Goal: Task Accomplishment & Management: Manage account settings

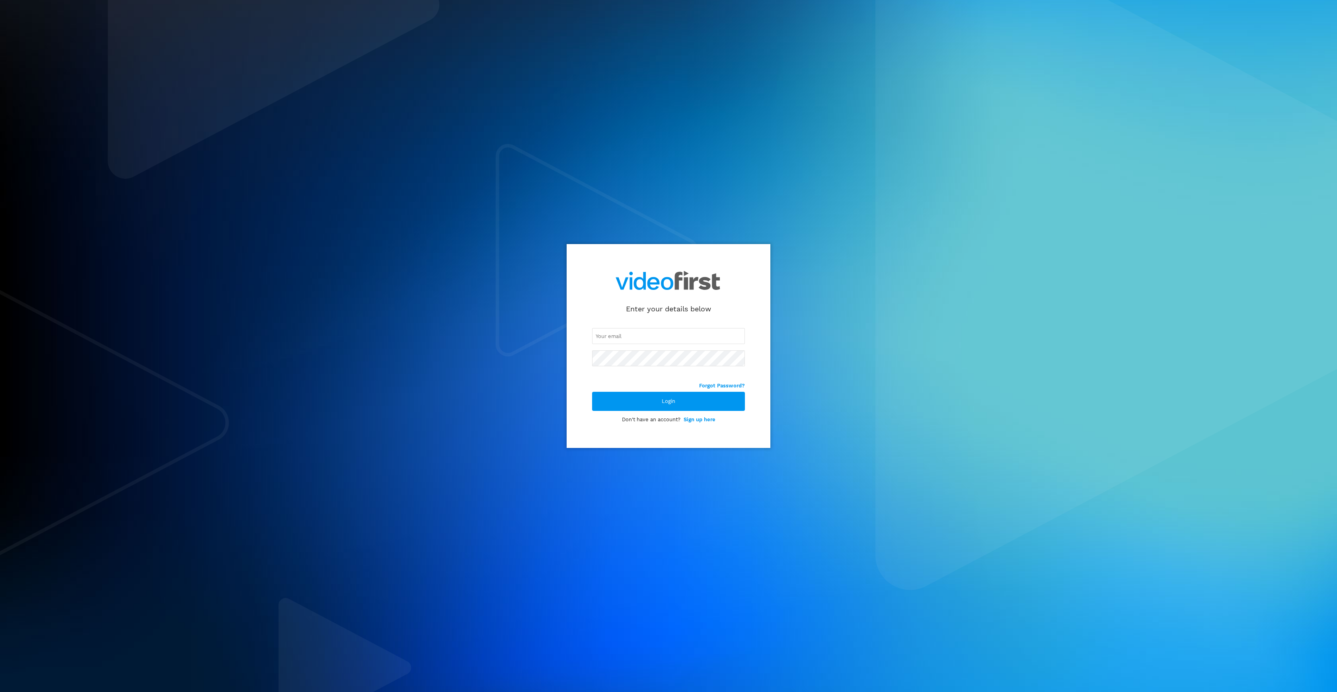
click at [625, 338] on input "email" at bounding box center [668, 336] width 153 height 16
type input "[EMAIL_ADDRESS][DOMAIN_NAME]"
click at [683, 408] on div "Login" at bounding box center [668, 401] width 153 height 19
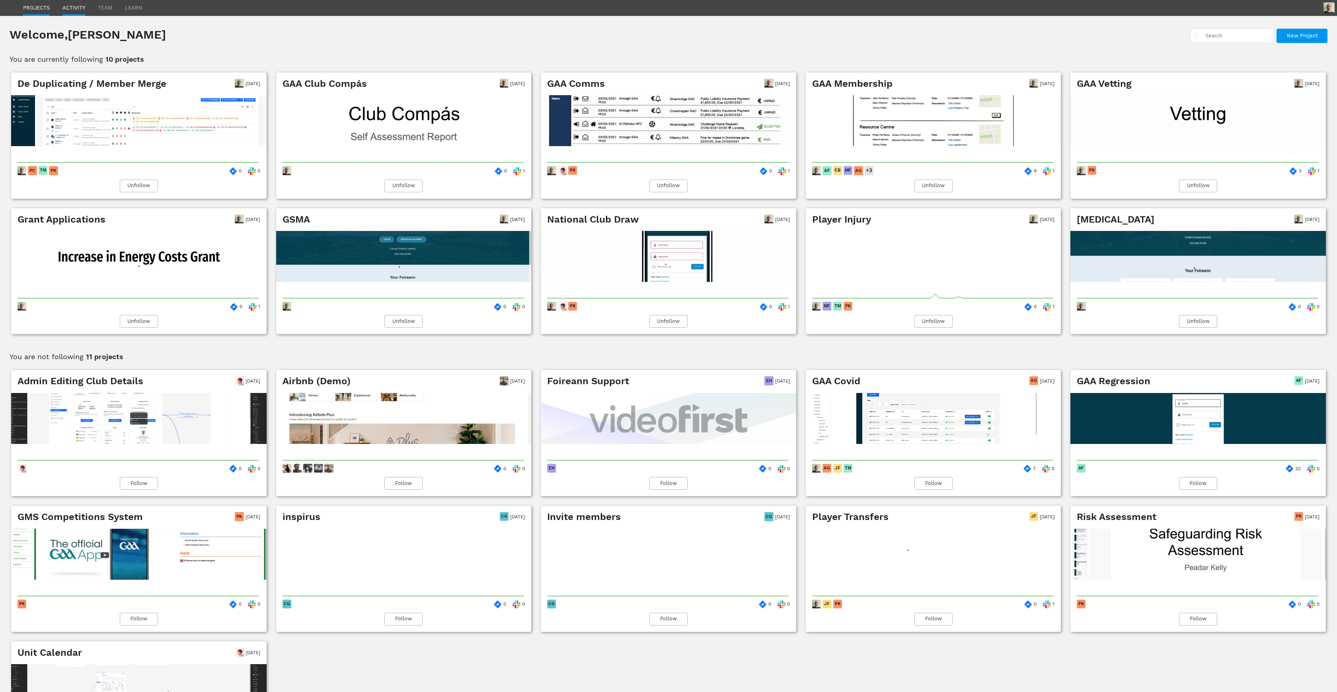
click at [83, 10] on link "ACTIVITY" at bounding box center [73, 8] width 23 height 16
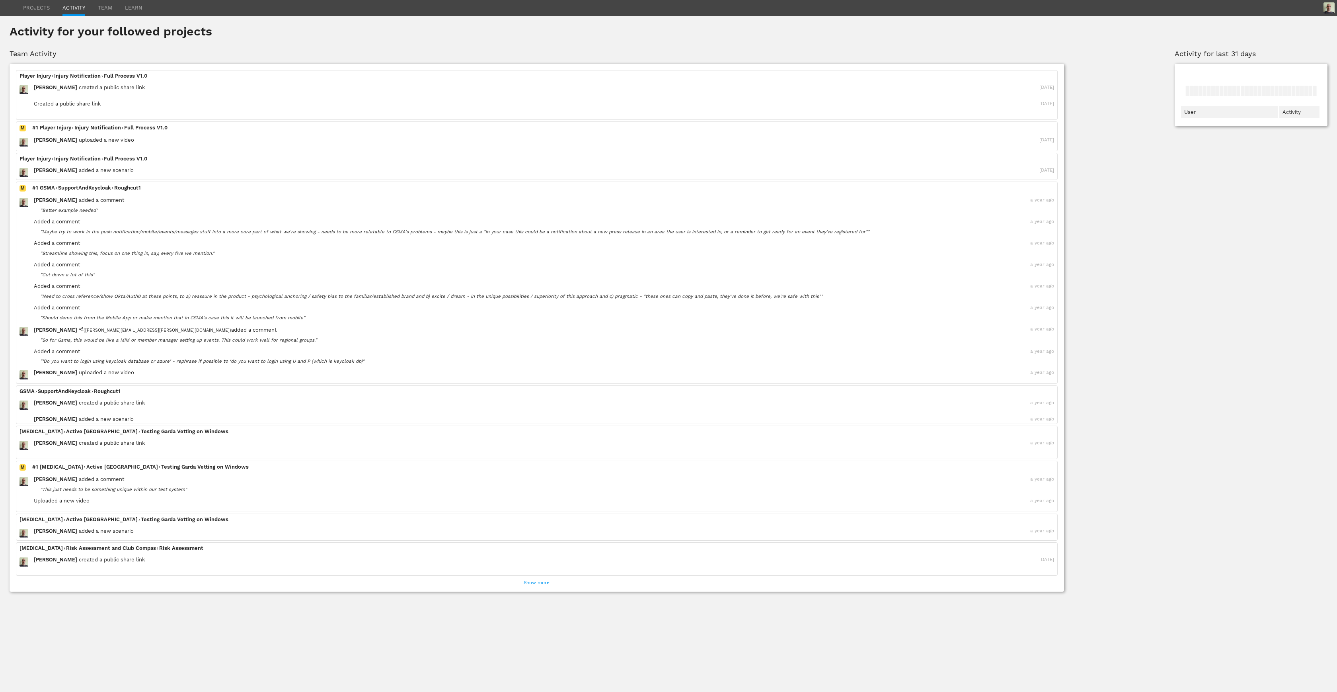
click at [142, 9] on header "PROJECTS ACTIVITY TEAM LEARN" at bounding box center [668, 8] width 1337 height 16
click at [45, 10] on link "PROJECTS" at bounding box center [36, 8] width 27 height 16
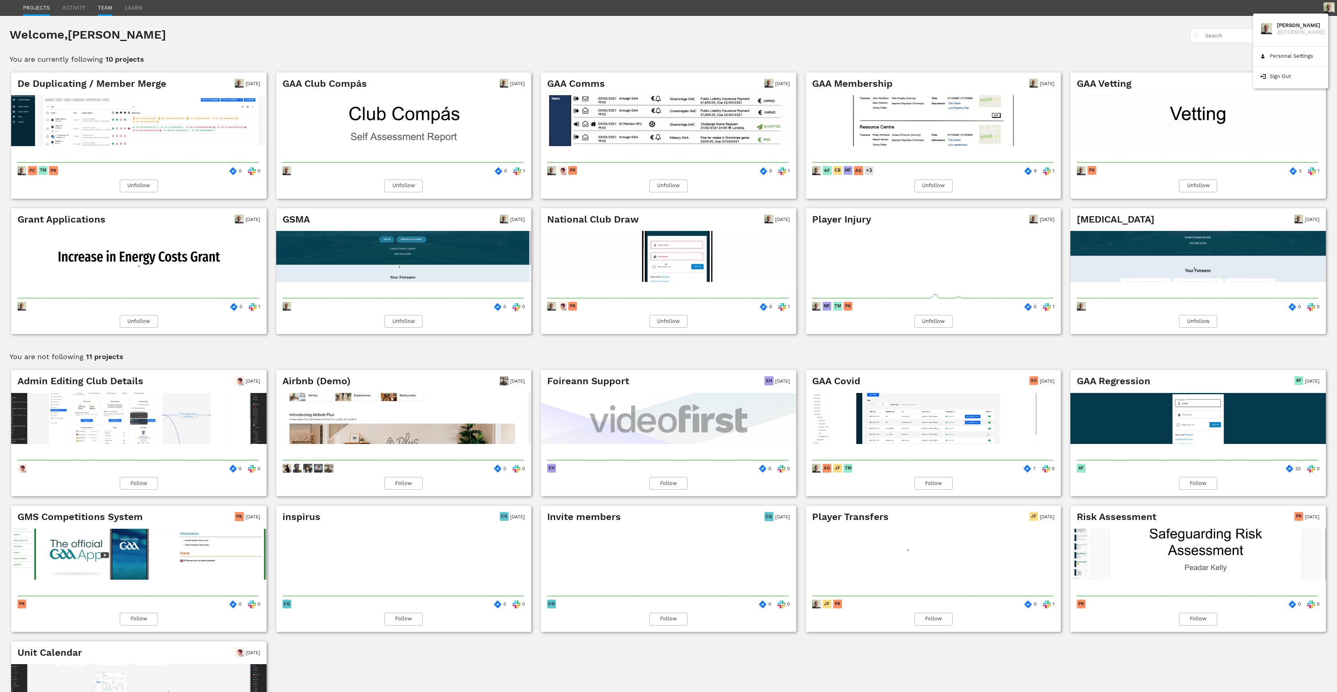
click at [106, 7] on link "TEAM" at bounding box center [105, 8] width 14 height 16
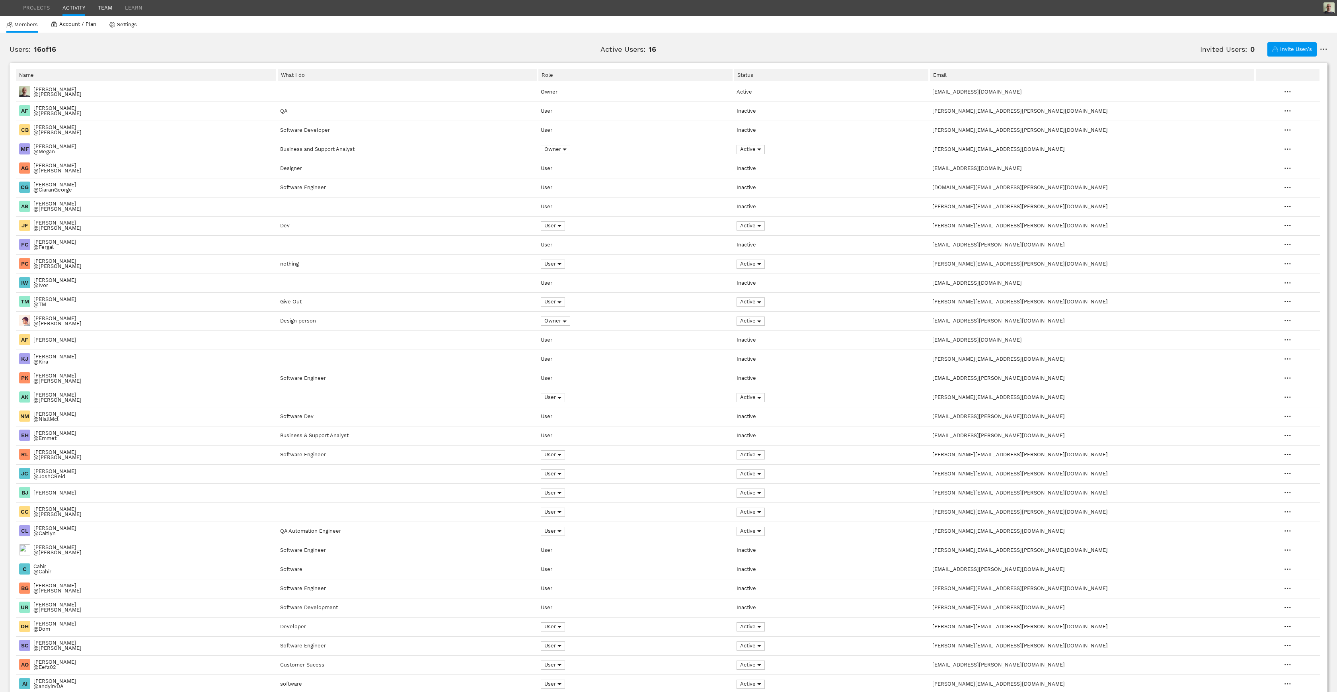
click at [71, 8] on link "ACTIVITY" at bounding box center [73, 8] width 23 height 16
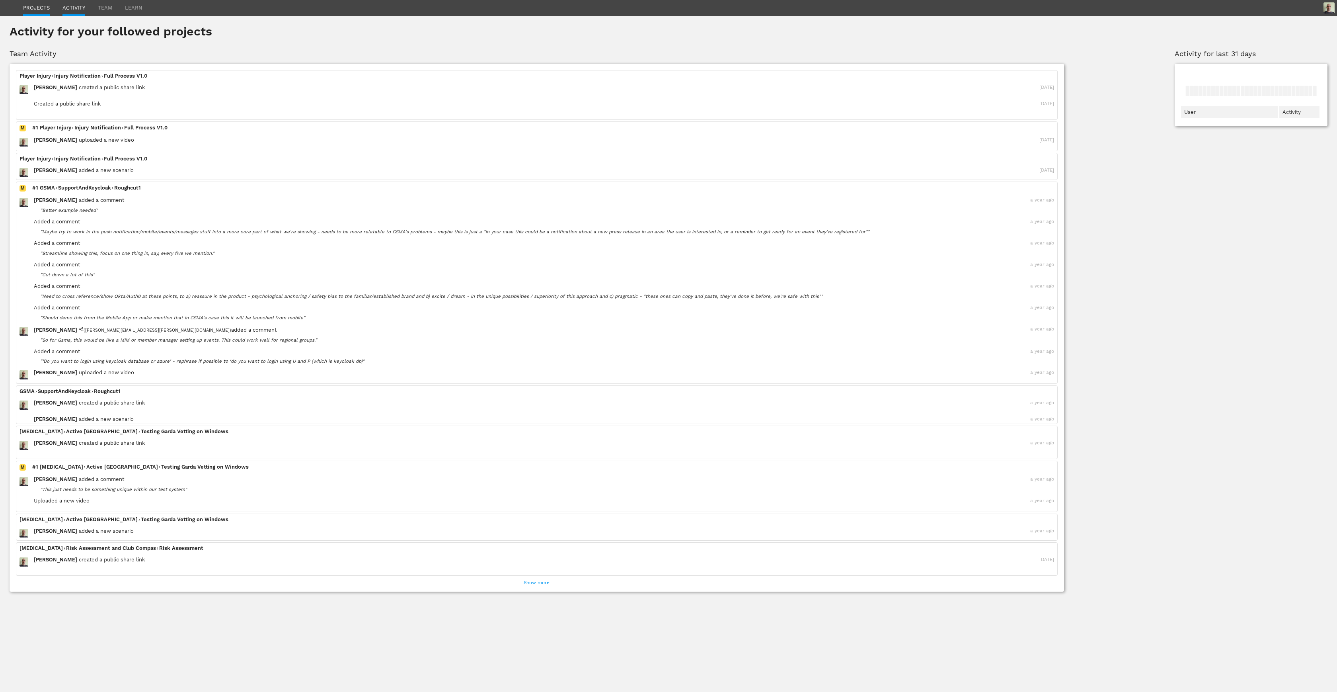
click at [43, 9] on link "PROJECTS" at bounding box center [36, 8] width 27 height 16
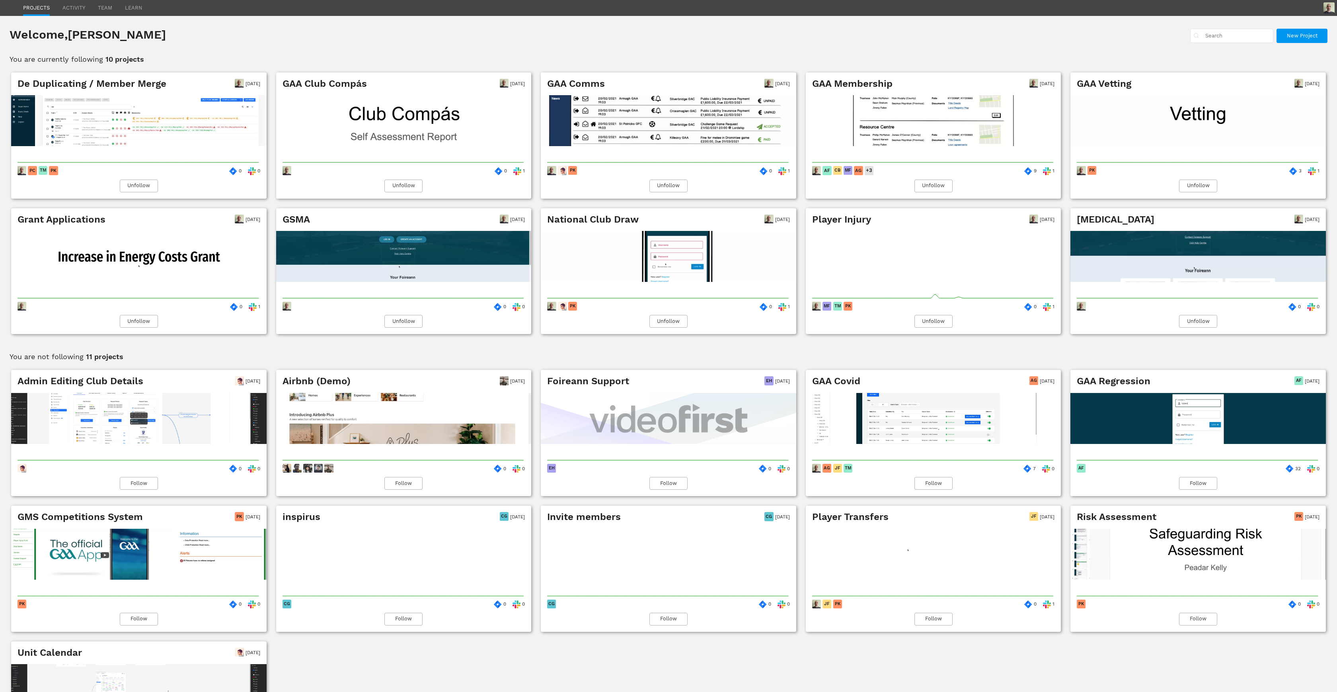
click at [12, 8] on div "PROJECTS ACTIVITY TEAM LEARN" at bounding box center [76, 8] width 132 height 16
click at [68, 4] on link "ACTIVITY" at bounding box center [73, 8] width 23 height 16
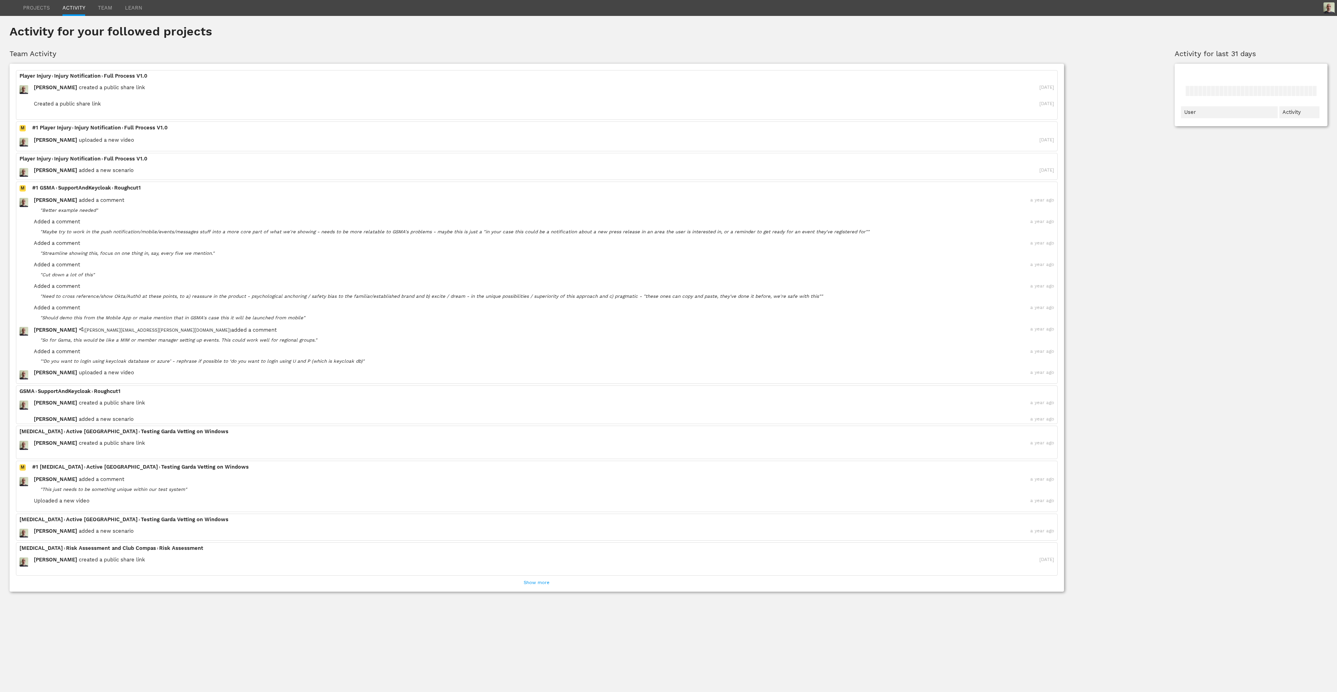
drag, startPoint x: 109, startPoint y: 8, endPoint x: 144, endPoint y: 6, distance: 35.9
click at [109, 8] on link "TEAM" at bounding box center [105, 8] width 14 height 16
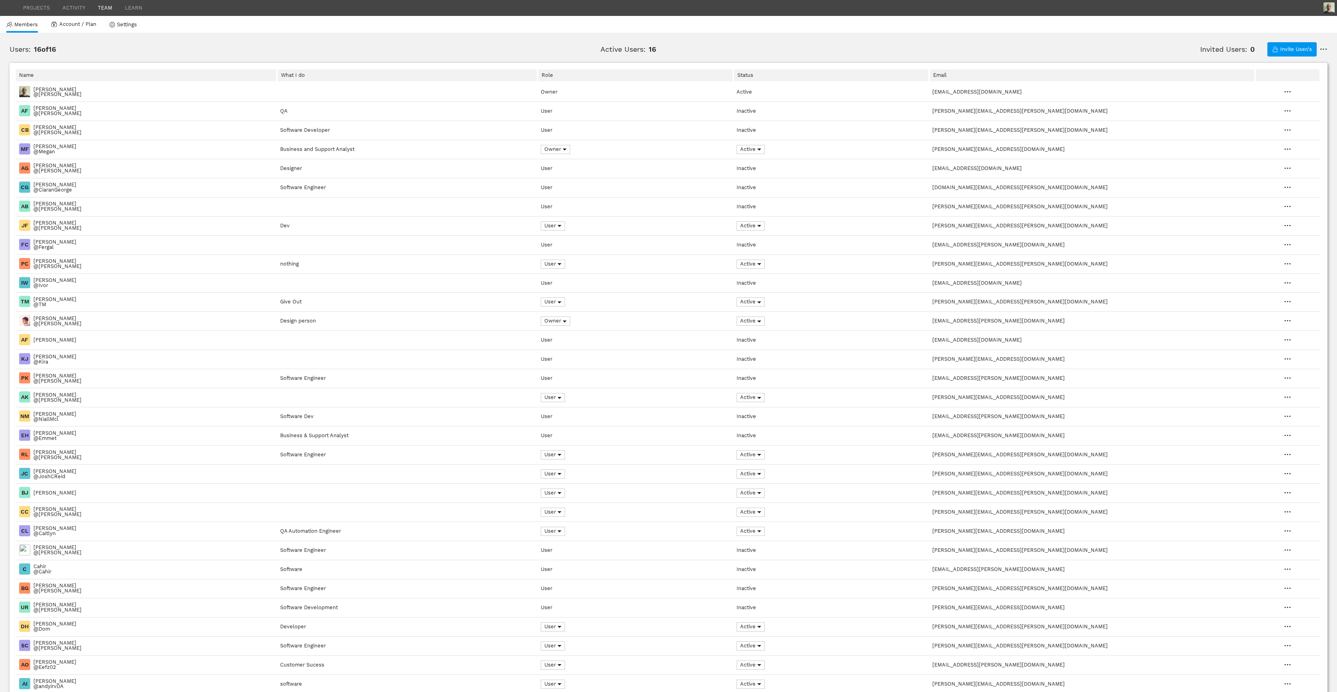
click at [1322, 43] on div "Invite User/s •••" at bounding box center [1298, 49] width 60 height 14
click at [1320, 47] on div "•••" at bounding box center [1324, 49] width 8 height 5
click at [964, 58] on div "Invite User/s ••• Users : 16 of 16 Active Users : 16 Invited Users : 0" at bounding box center [669, 52] width 1318 height 21
click at [123, 21] on link "Settings" at bounding box center [123, 25] width 28 height 16
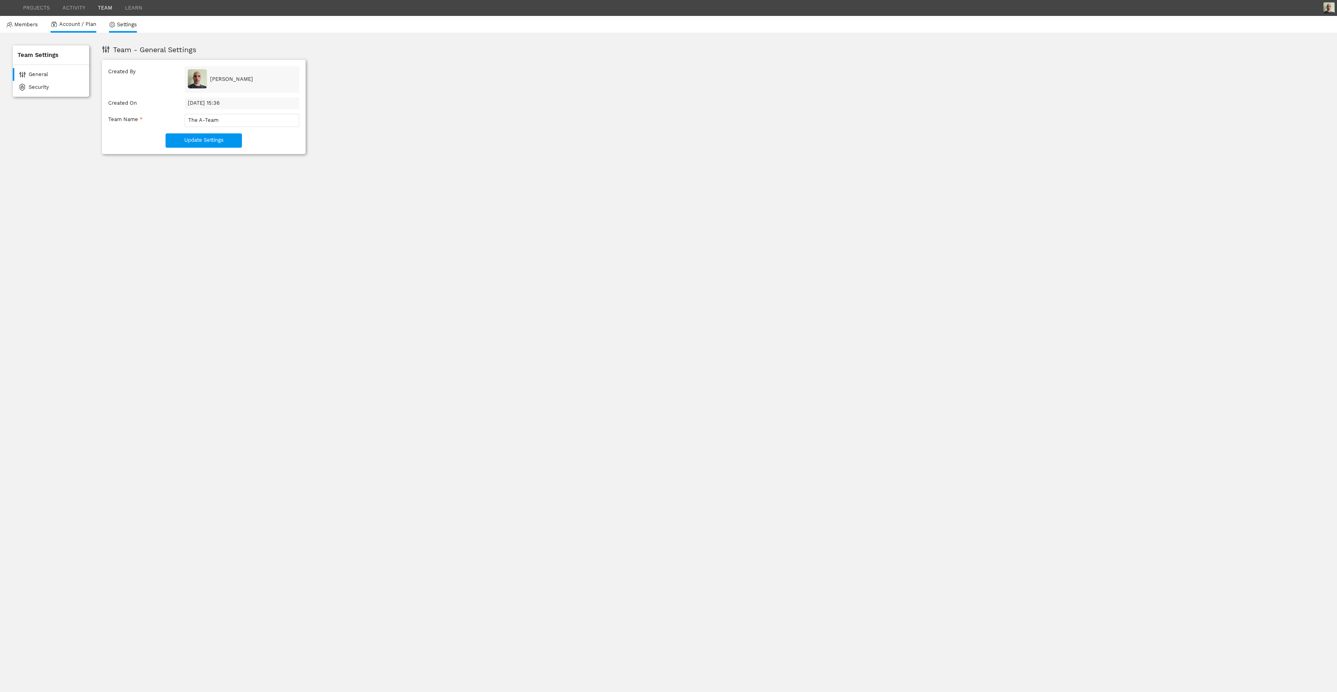
click at [80, 25] on span "Account / Plan" at bounding box center [77, 24] width 37 height 5
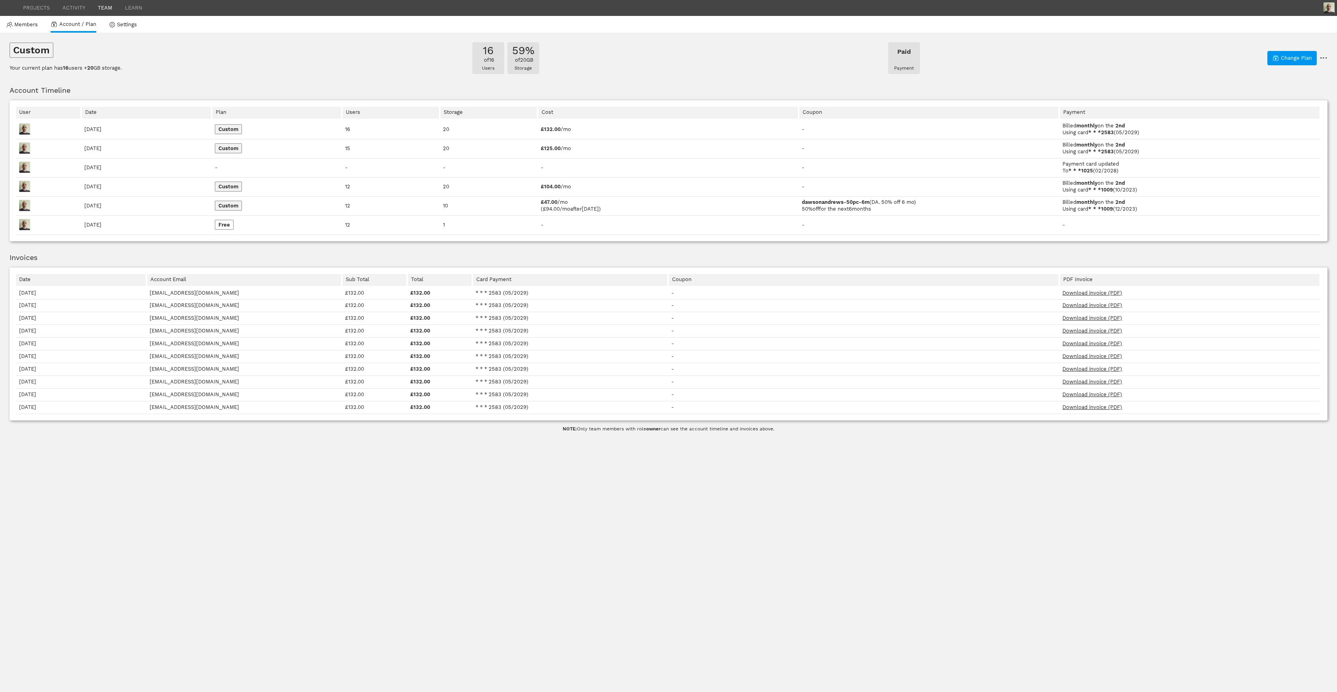
click at [1082, 408] on link "Download invoice (PDF)" at bounding box center [1093, 407] width 60 height 6
